Goal: Task Accomplishment & Management: Manage account settings

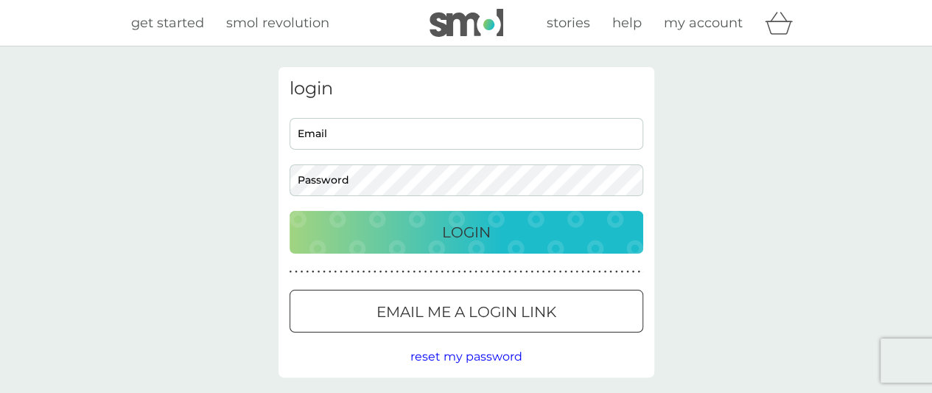
click at [405, 135] on input "Email" at bounding box center [467, 134] width 354 height 32
click at [497, 354] on span "reset my password" at bounding box center [466, 356] width 112 height 14
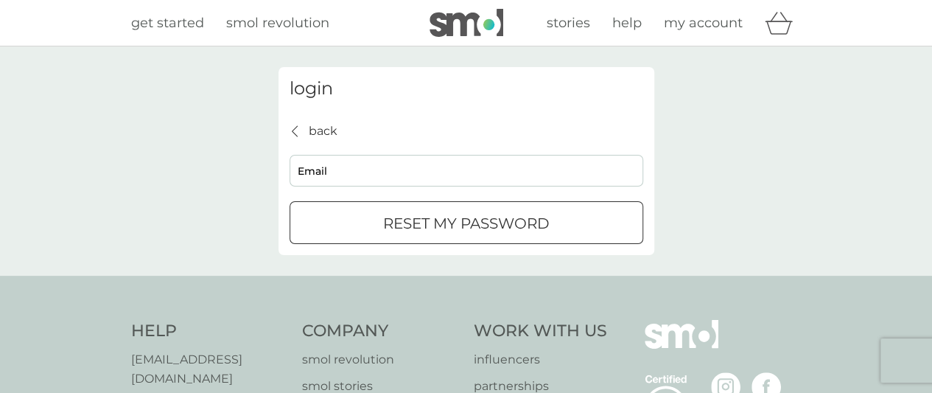
click at [373, 166] on input "Email" at bounding box center [467, 171] width 354 height 32
type input "[EMAIL_ADDRESS][DOMAIN_NAME]"
click at [402, 217] on p "reset my password" at bounding box center [466, 224] width 167 height 24
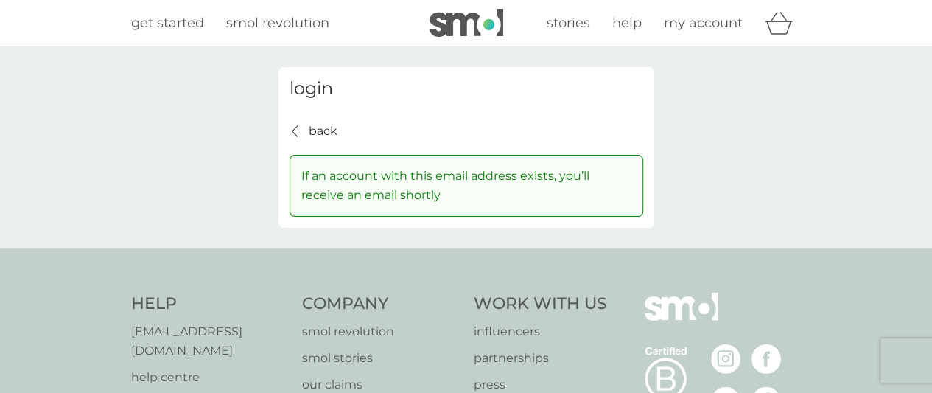
click at [713, 20] on span "my account" at bounding box center [703, 23] width 79 height 16
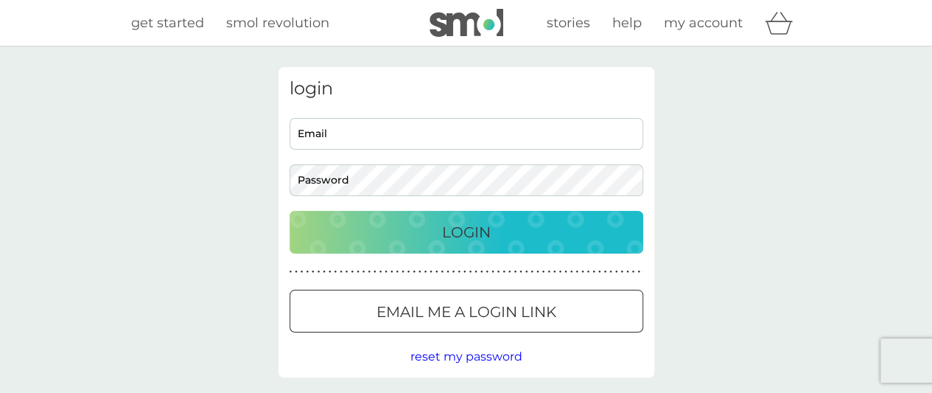
click at [338, 142] on input "Email" at bounding box center [467, 134] width 354 height 32
type input "[EMAIL_ADDRESS][DOMAIN_NAME]"
click at [290, 211] on button "Login" at bounding box center [467, 232] width 354 height 43
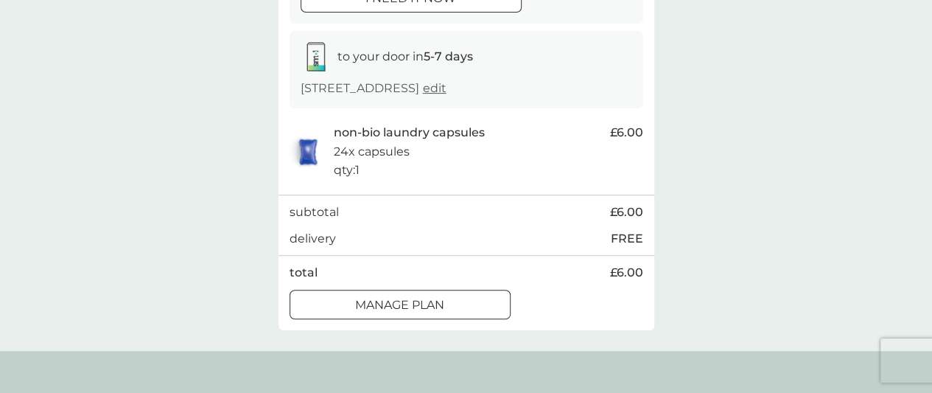
scroll to position [74, 0]
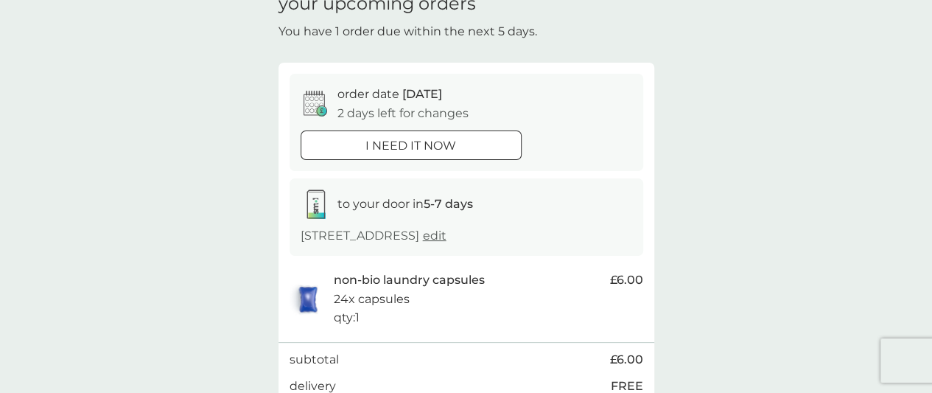
click at [447, 237] on span "edit" at bounding box center [435, 235] width 24 height 14
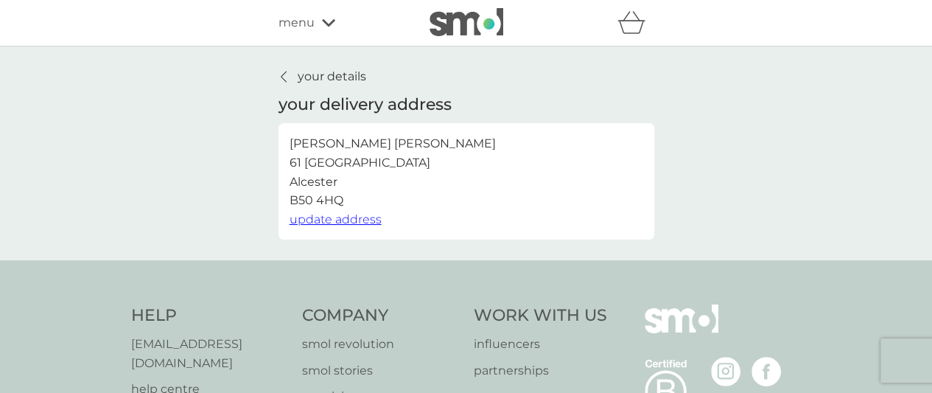
click at [282, 77] on icon at bounding box center [283, 76] width 5 height 10
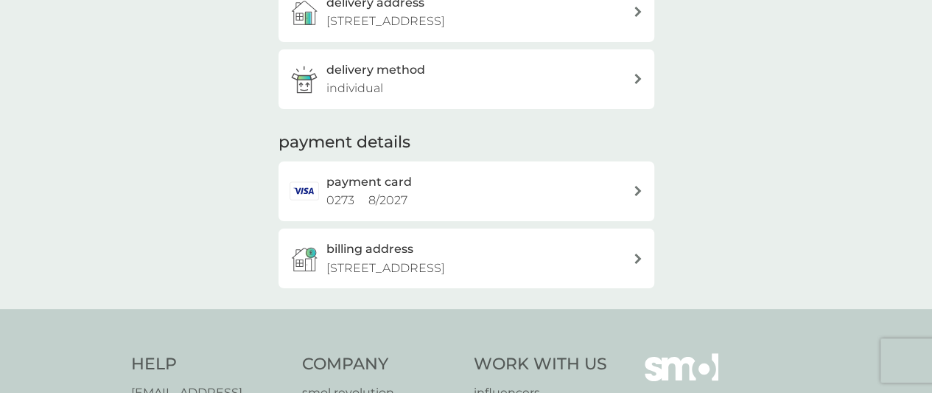
scroll to position [295, 0]
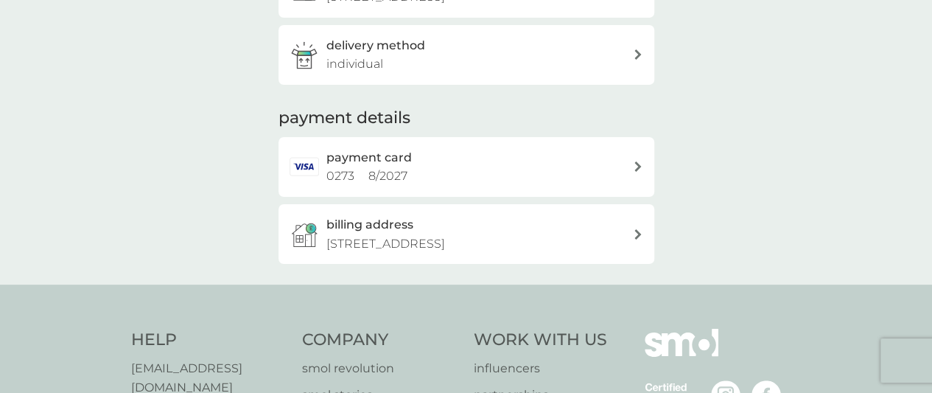
click at [419, 228] on div "billing address [STREET_ADDRESS]" at bounding box center [479, 234] width 307 height 38
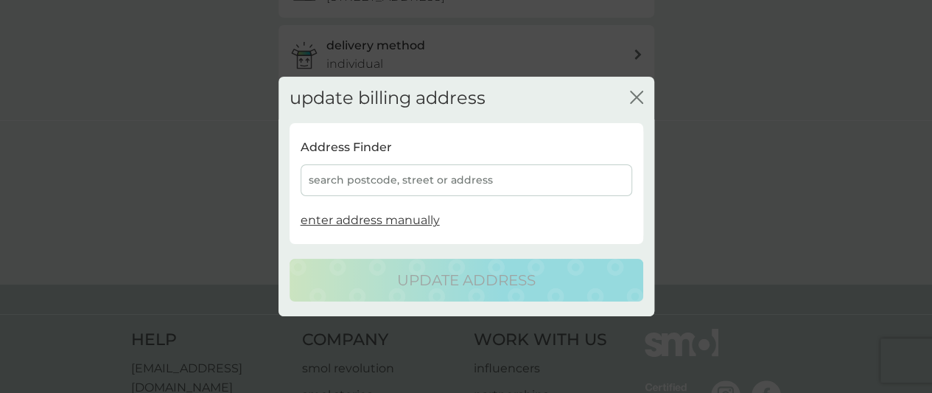
click at [635, 97] on icon "close" at bounding box center [634, 97] width 6 height 12
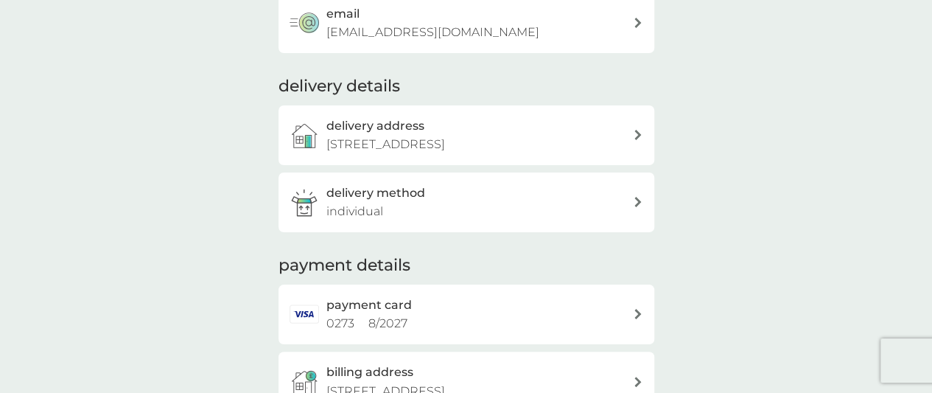
scroll to position [0, 0]
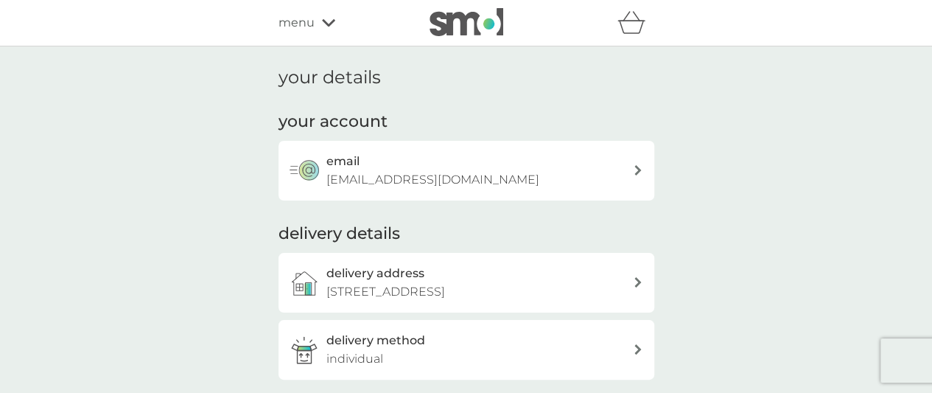
click at [316, 21] on div "menu" at bounding box center [341, 22] width 125 height 19
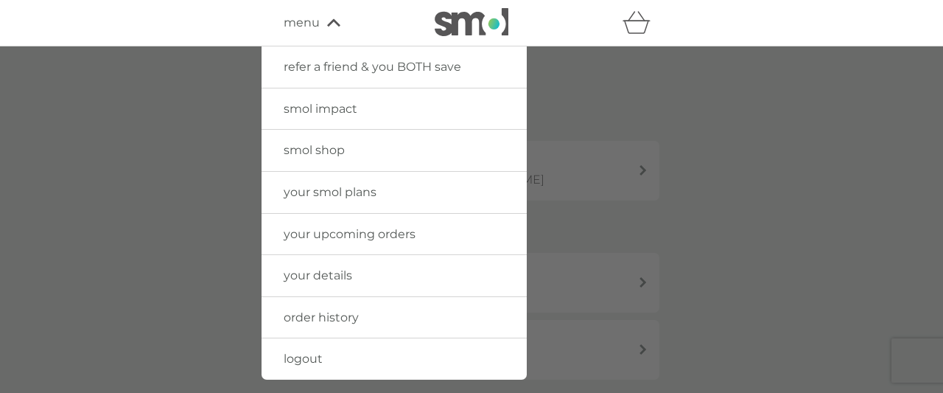
click at [413, 21] on div at bounding box center [471, 22] width 125 height 29
click at [455, 21] on img at bounding box center [472, 22] width 74 height 28
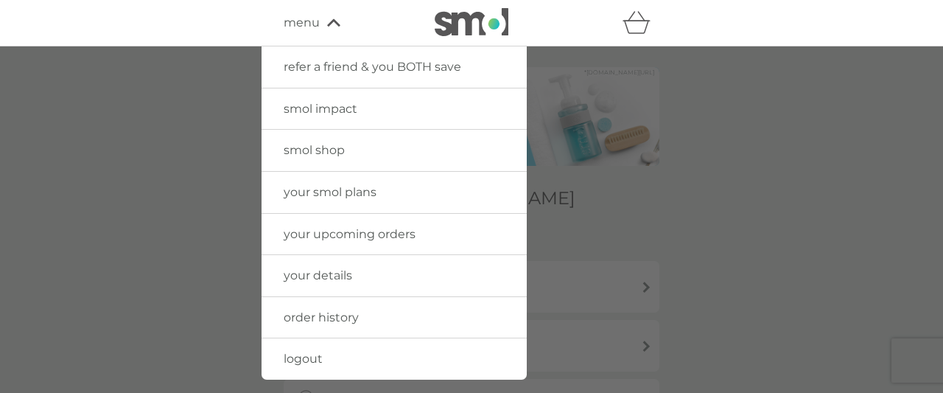
click at [771, 172] on div at bounding box center [471, 242] width 943 height 393
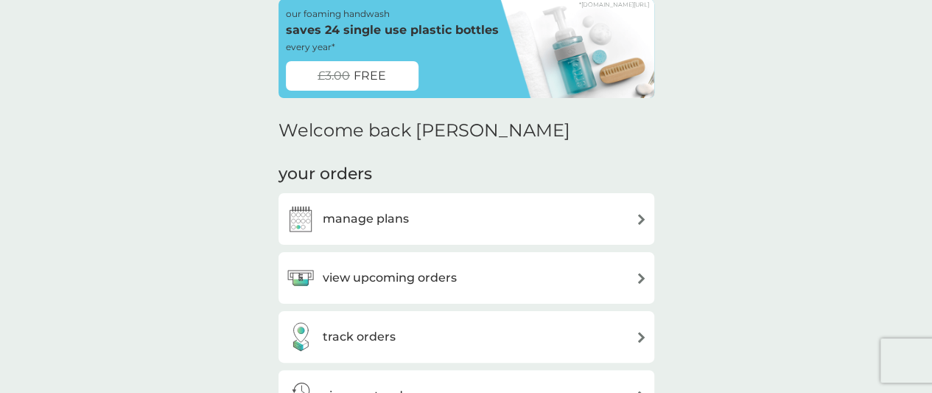
scroll to position [74, 0]
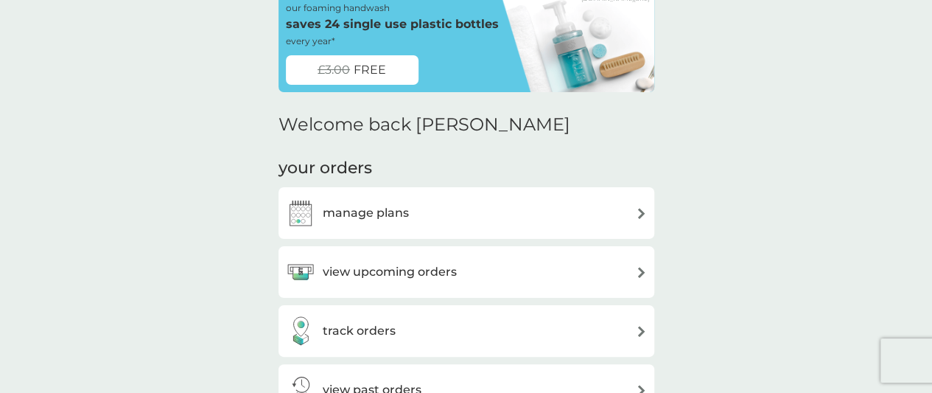
click at [470, 214] on div "manage plans" at bounding box center [466, 212] width 361 height 29
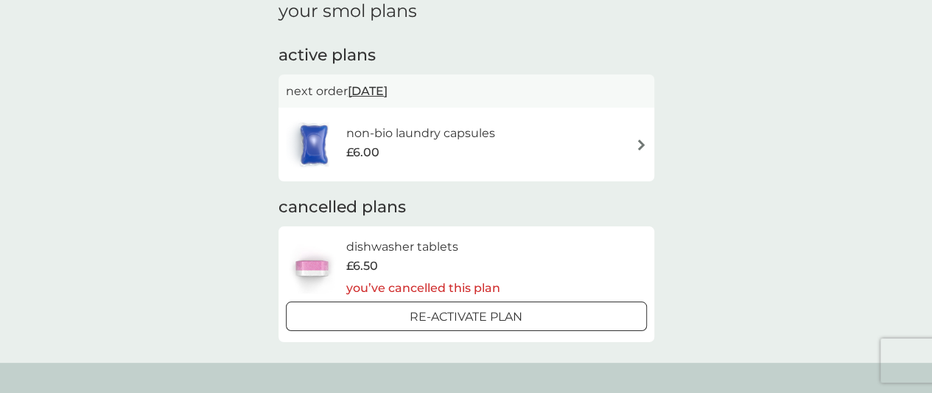
scroll to position [147, 0]
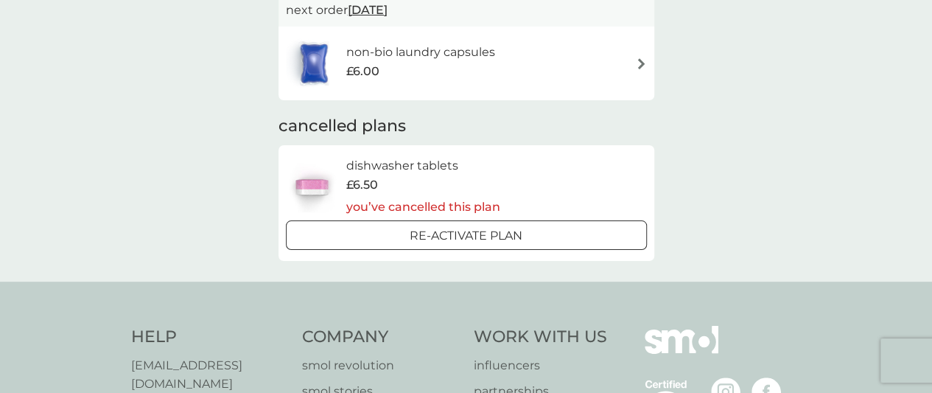
click at [498, 71] on div "non-bio laundry capsules £6.00" at bounding box center [428, 63] width 164 height 41
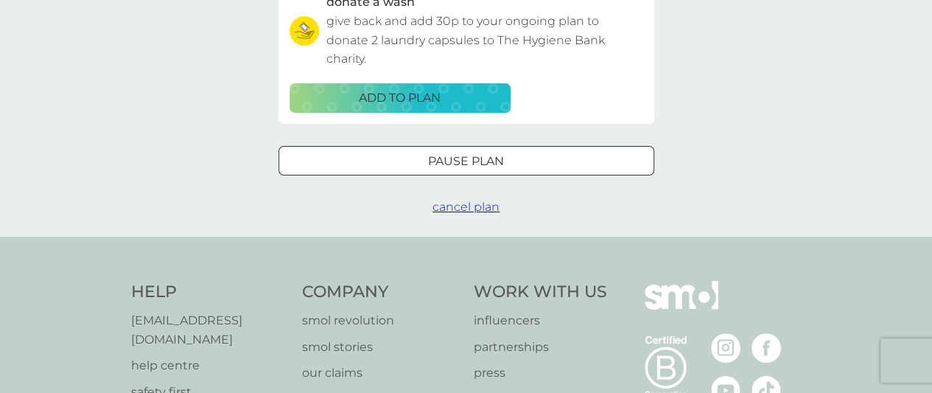
scroll to position [516, 0]
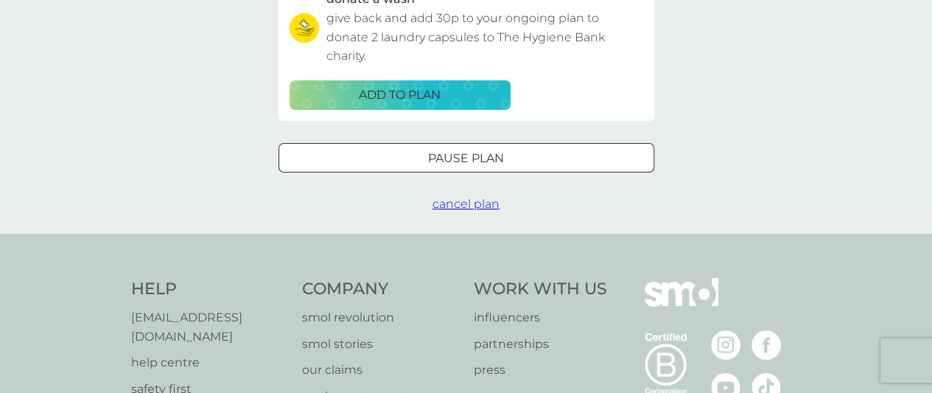
click at [514, 156] on div "Pause plan" at bounding box center [466, 158] width 374 height 19
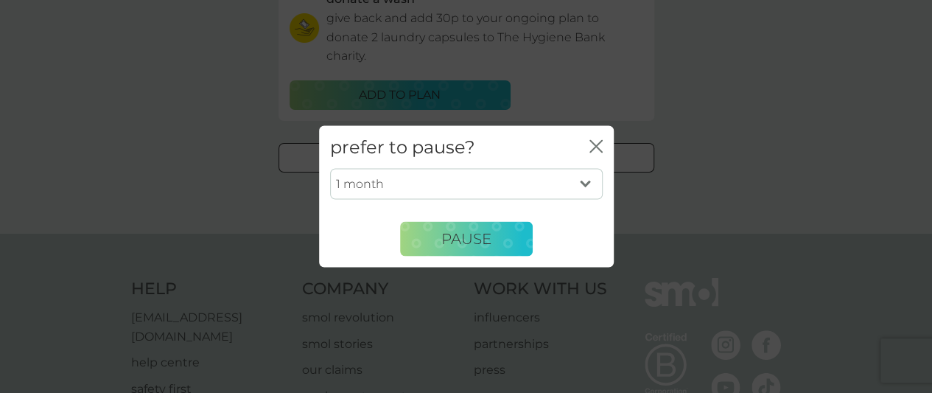
click at [478, 178] on select "1 month 2 months 3 months 4 months 5 months 6 months" at bounding box center [466, 184] width 273 height 31
click at [330, 169] on select "1 month 2 months 3 months 4 months 5 months 6 months" at bounding box center [466, 184] width 273 height 31
click at [459, 183] on select "1 month 2 months 3 months 4 months 5 months 6 months" at bounding box center [466, 184] width 273 height 31
select select "4"
click at [330, 169] on select "1 month 2 months 3 months 4 months 5 months 6 months" at bounding box center [466, 184] width 273 height 31
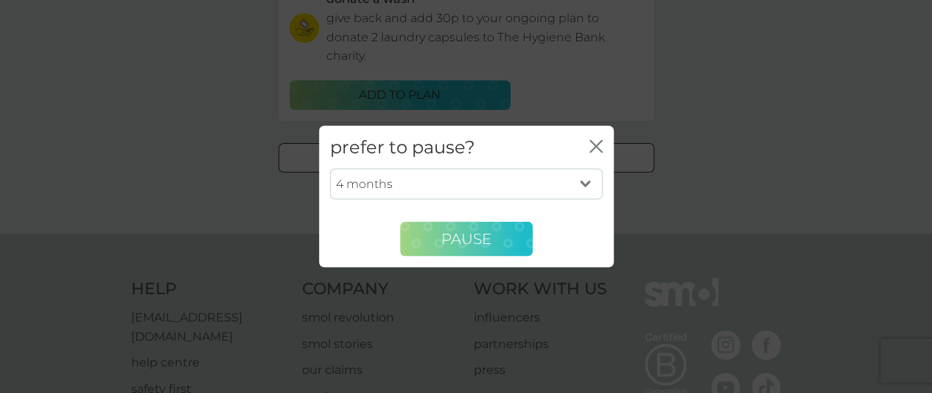
click at [452, 245] on span "Pause" at bounding box center [466, 239] width 50 height 18
